Goal: Ask a question

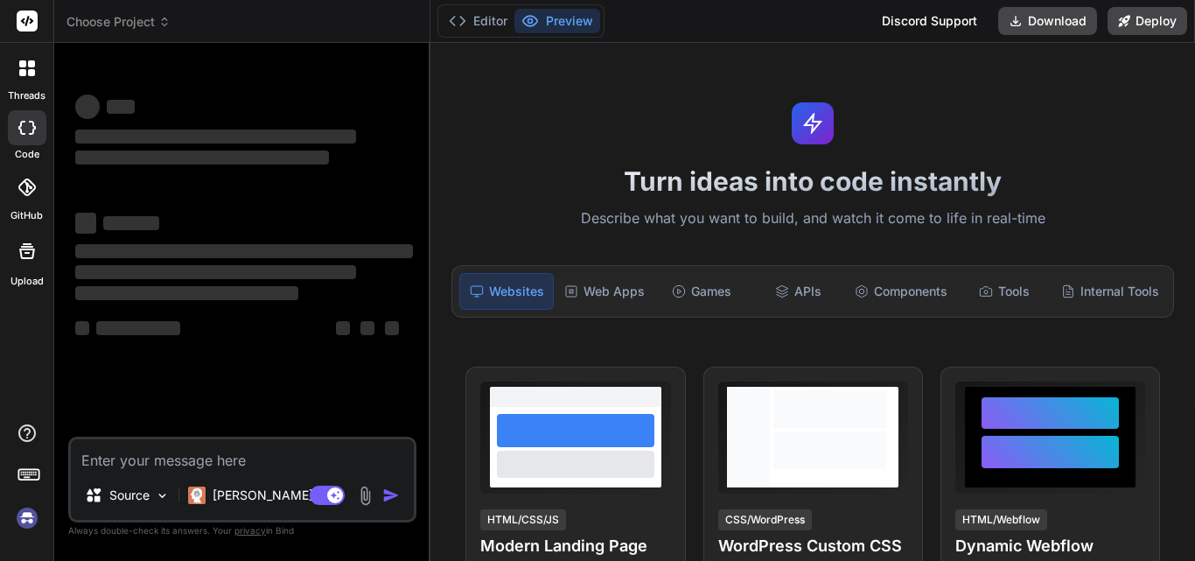
click at [272, 460] on textarea at bounding box center [242, 454] width 343 height 31
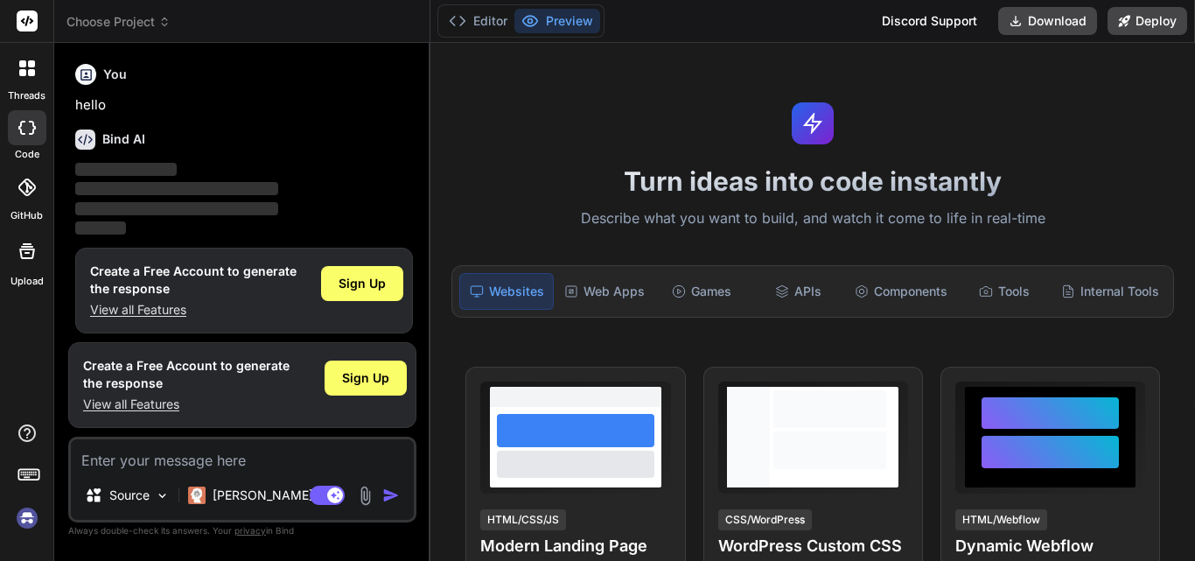
type textarea "x"
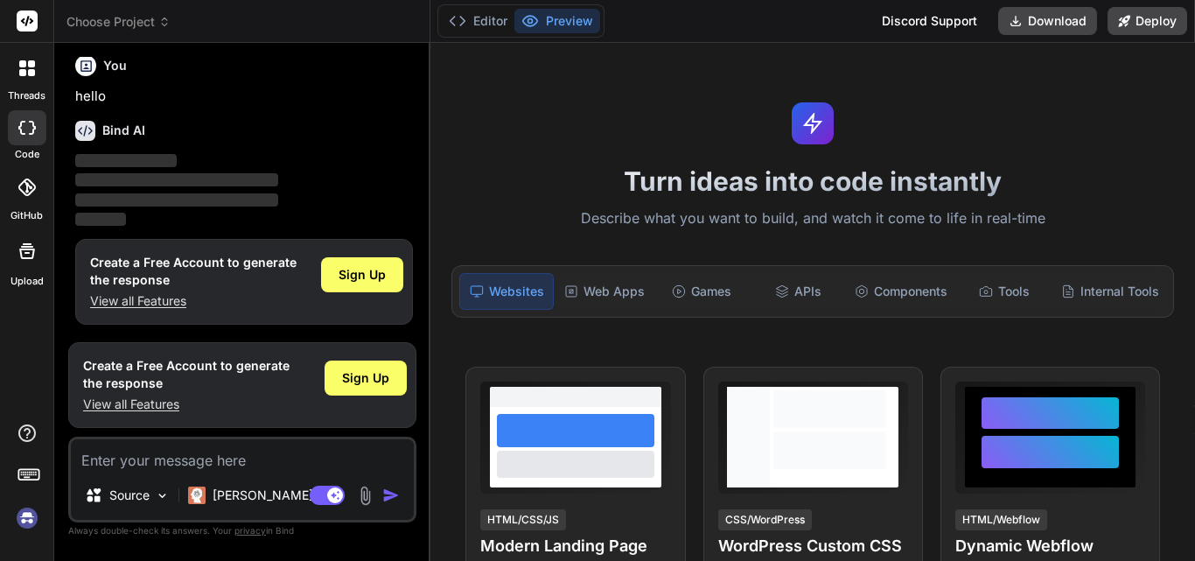
click at [239, 465] on textarea at bounding box center [242, 454] width 343 height 31
type textarea "h"
type textarea "x"
type textarea "hi"
type textarea "x"
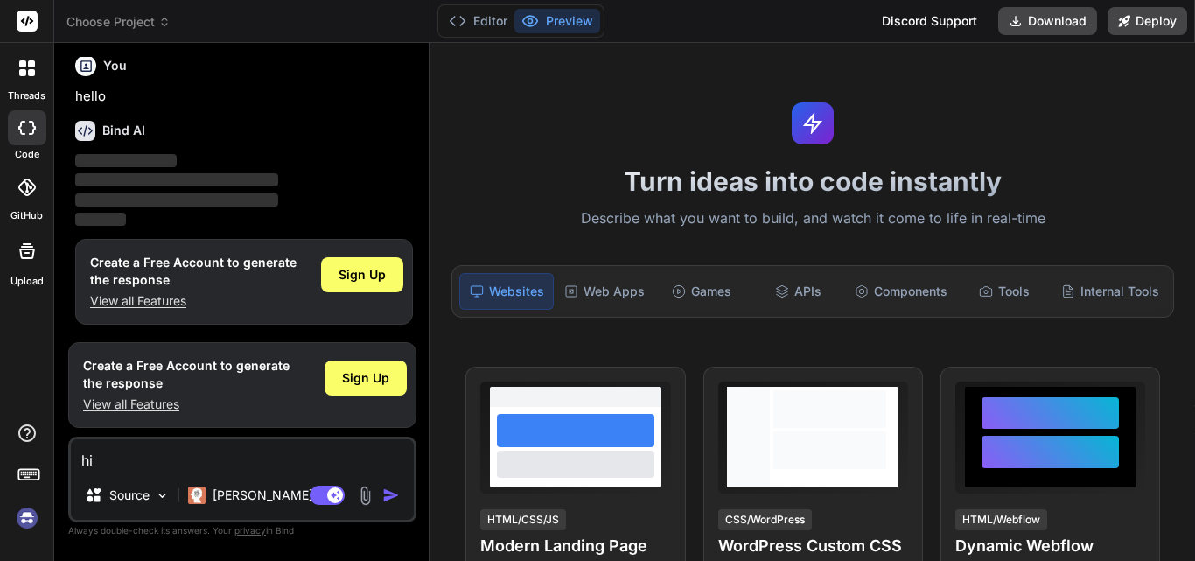
type textarea "hi"
click at [384, 488] on img "button" at bounding box center [390, 494] width 17 height 17
click at [386, 493] on img "button" at bounding box center [390, 494] width 17 height 17
click at [351, 126] on div "Bind AI" at bounding box center [244, 131] width 338 height 20
click at [301, 129] on div "Bind AI" at bounding box center [244, 131] width 338 height 20
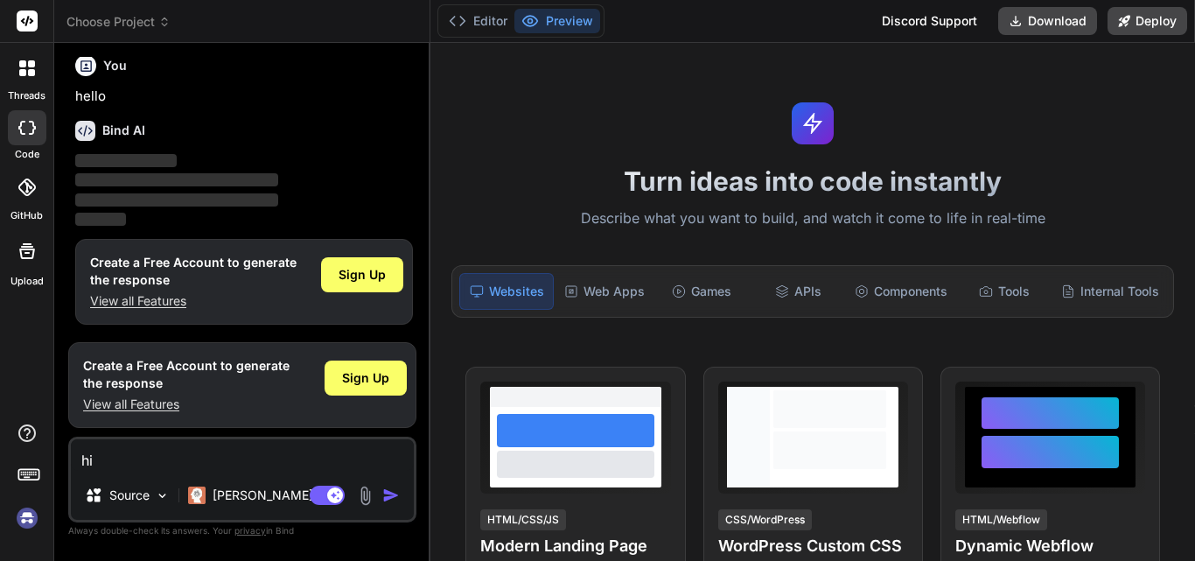
click at [389, 491] on img "button" at bounding box center [390, 494] width 17 height 17
click at [389, 494] on img "button" at bounding box center [390, 494] width 17 height 17
click at [393, 493] on img "button" at bounding box center [390, 494] width 17 height 17
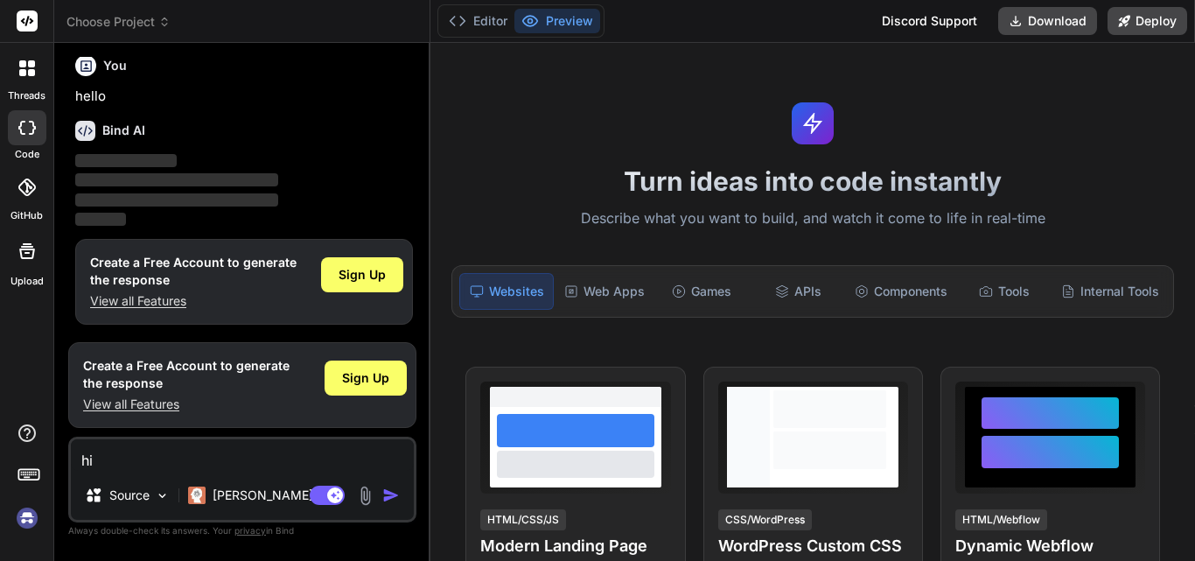
click at [374, 151] on p "‌" at bounding box center [244, 161] width 338 height 20
